Goal: Information Seeking & Learning: Learn about a topic

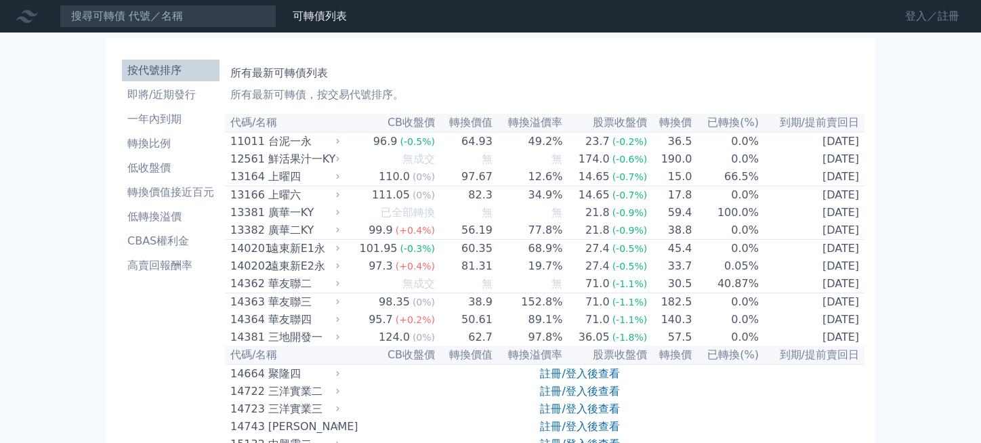
click at [931, 8] on link "登入／註冊" at bounding box center [932, 16] width 76 height 22
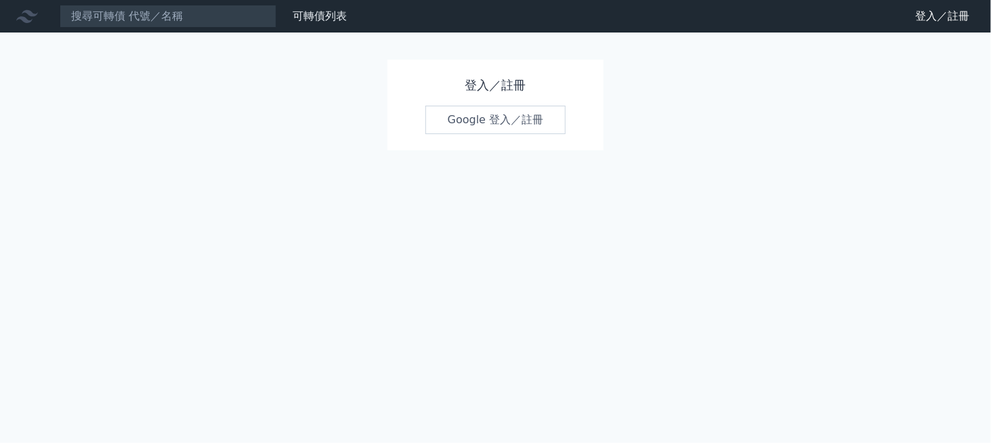
click at [492, 119] on link "Google 登入／註冊" at bounding box center [495, 120] width 141 height 28
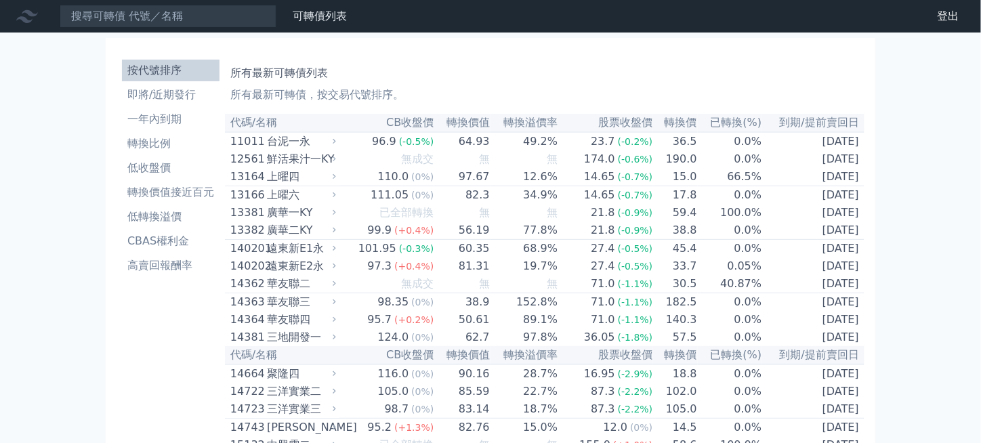
click at [301, 144] on div "台泥一永" at bounding box center [300, 141] width 66 height 16
click at [339, 140] on icon at bounding box center [334, 141] width 9 height 9
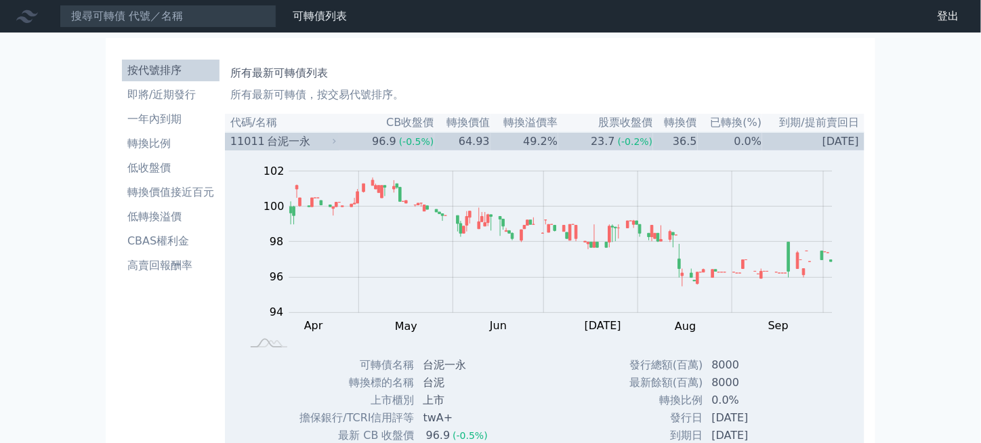
drag, startPoint x: 432, startPoint y: 375, endPoint x: 423, endPoint y: 268, distance: 106.8
click at [305, 144] on div "台泥一永" at bounding box center [300, 141] width 66 height 16
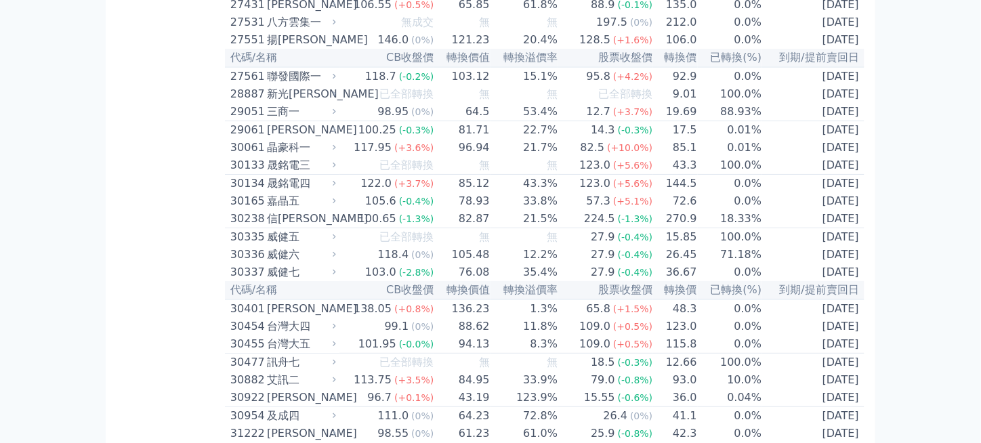
scroll to position [1693, 0]
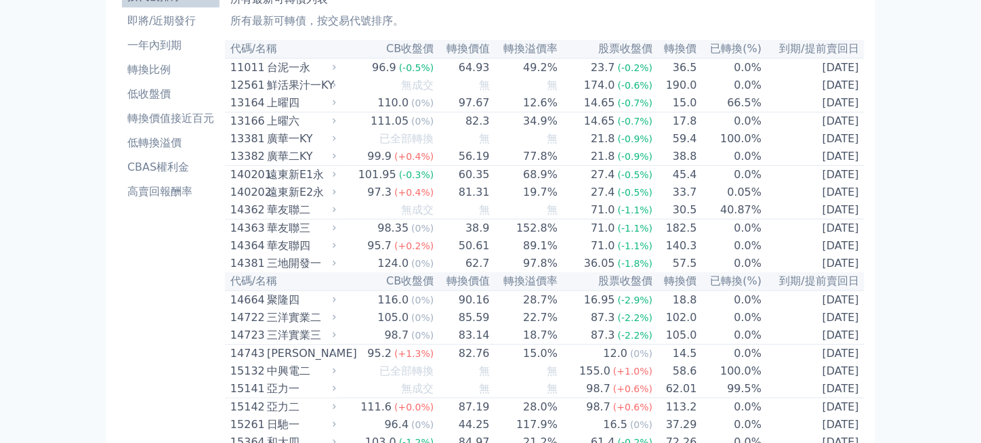
scroll to position [5320, 0]
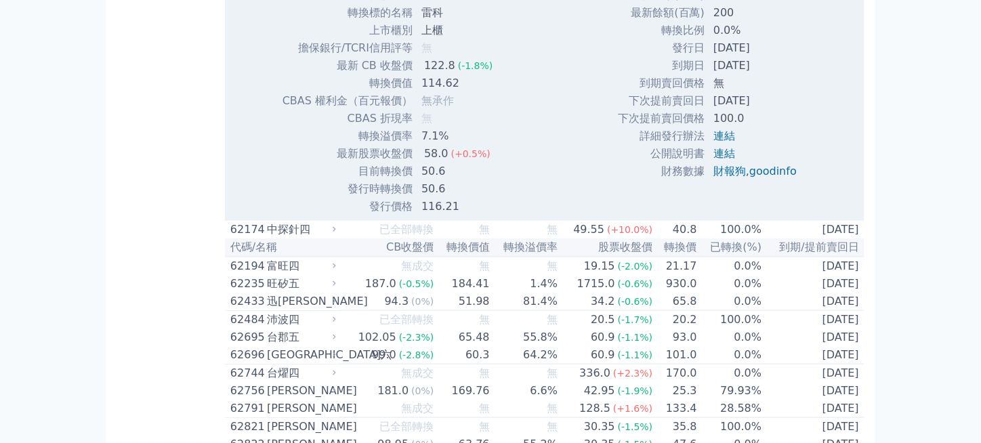
scroll to position [5658, 0]
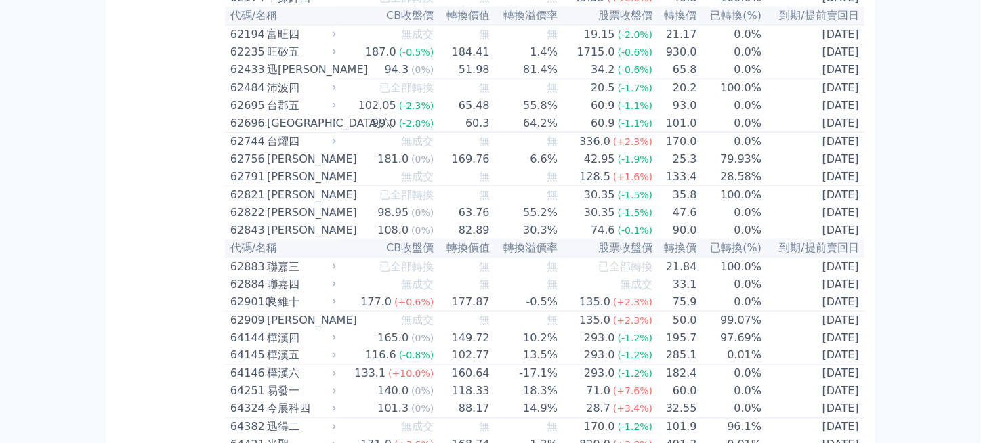
drag, startPoint x: 423, startPoint y: 337, endPoint x: 492, endPoint y: 337, distance: 68.4
